Goal: Information Seeking & Learning: Understand process/instructions

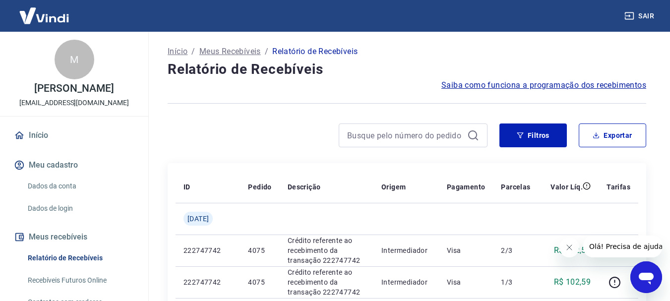
click at [556, 86] on span "Saiba como funciona a programação dos recebimentos" at bounding box center [543, 85] width 205 height 12
